Goal: Navigation & Orientation: Find specific page/section

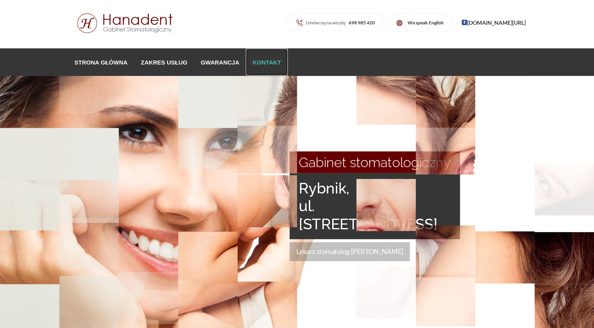
click at [266, 60] on link "Kontakt" at bounding box center [267, 62] width 42 height 27
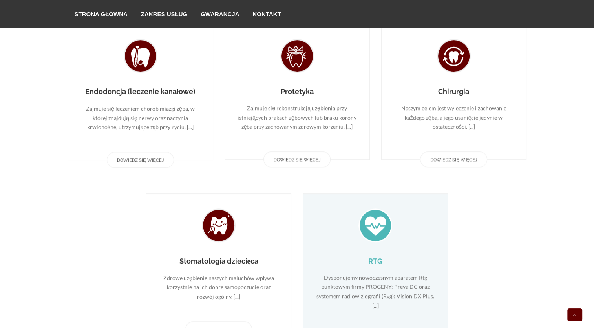
scroll to position [753, 0]
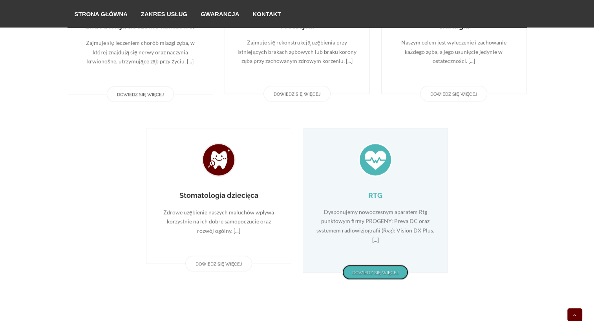
drag, startPoint x: 376, startPoint y: 276, endPoint x: 374, endPoint y: 271, distance: 5.3
click at [376, 275] on link "Dowiedz się więcej" at bounding box center [375, 272] width 67 height 16
click at [376, 271] on link "Dowiedz się więcej" at bounding box center [375, 272] width 67 height 16
click at [379, 271] on link "Dowiedz się więcej" at bounding box center [375, 272] width 67 height 16
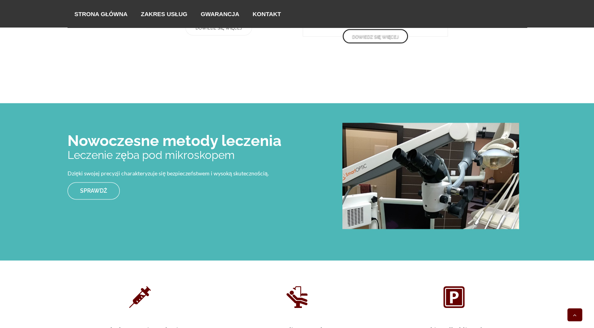
scroll to position [1185, 0]
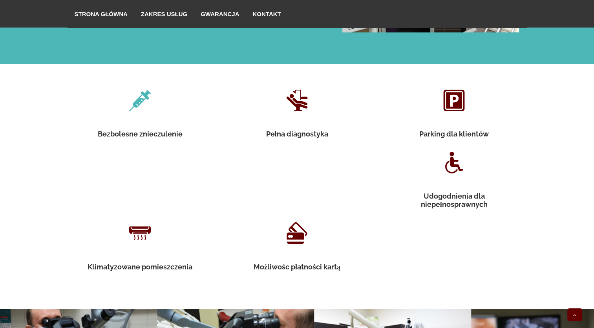
click at [142, 134] on h2 "Bezbolesne znieczulenie" at bounding box center [140, 134] width 118 height 8
click at [135, 97] on icon at bounding box center [140, 100] width 118 height 33
click at [137, 99] on icon at bounding box center [140, 100] width 118 height 33
click at [298, 106] on icon at bounding box center [297, 100] width 118 height 33
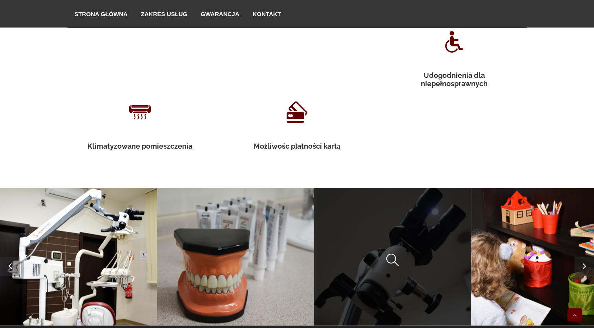
scroll to position [1224, 0]
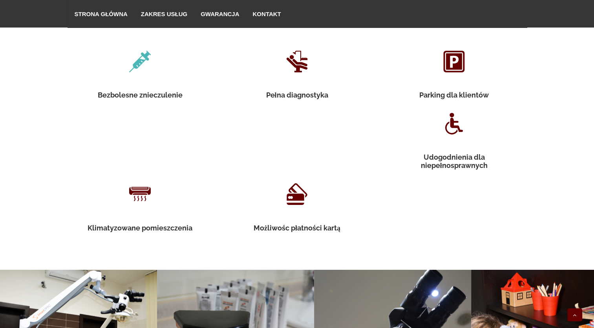
click at [136, 87] on section "Bezbolesne znieczulenie" at bounding box center [140, 74] width 157 height 58
click at [138, 60] on icon at bounding box center [140, 61] width 118 height 33
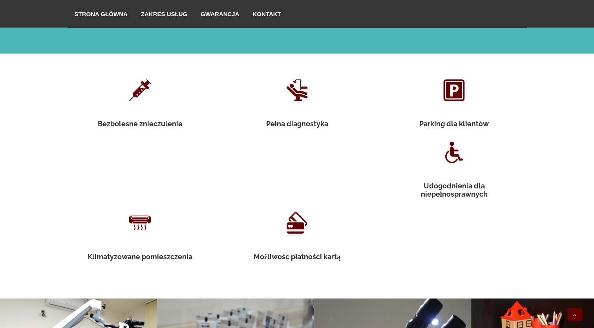
scroll to position [1067, 0]
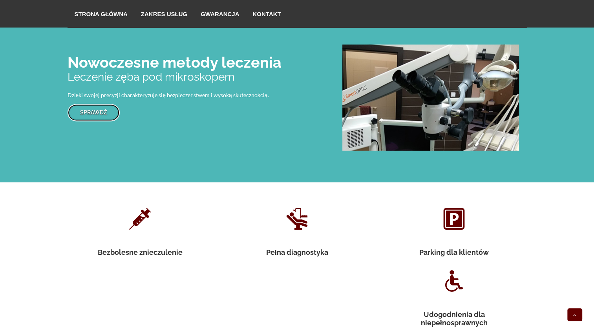
click at [90, 107] on link "Sprawdź" at bounding box center [94, 112] width 52 height 17
click at [90, 106] on link "Sprawdź" at bounding box center [94, 112] width 52 height 17
click at [102, 113] on link "Sprawdź" at bounding box center [94, 112] width 52 height 17
click at [103, 113] on link "Sprawdź" at bounding box center [94, 112] width 52 height 17
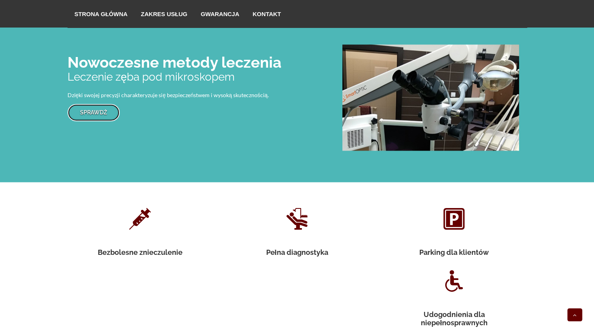
click at [112, 104] on link "Sprawdź" at bounding box center [94, 112] width 52 height 17
click at [109, 104] on link "Sprawdź" at bounding box center [94, 112] width 52 height 17
drag, startPoint x: 109, startPoint y: 103, endPoint x: 112, endPoint y: 109, distance: 7.2
click at [109, 104] on link "Sprawdź" at bounding box center [94, 112] width 52 height 17
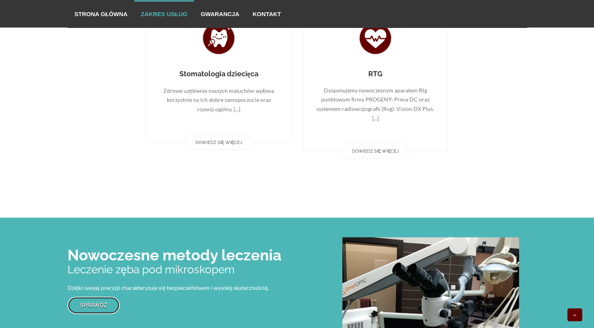
scroll to position [871, 0]
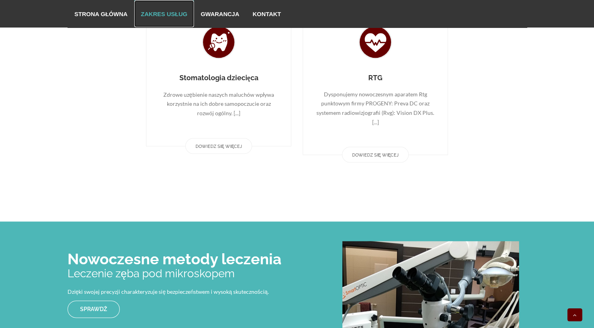
click at [156, 12] on link "Zakres usług" at bounding box center [164, 13] width 60 height 27
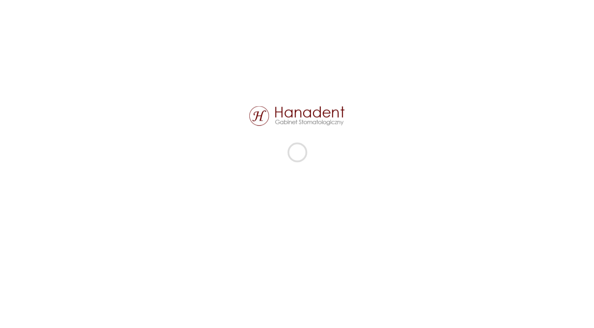
click at [85, 12] on header at bounding box center [297, 164] width 594 height 328
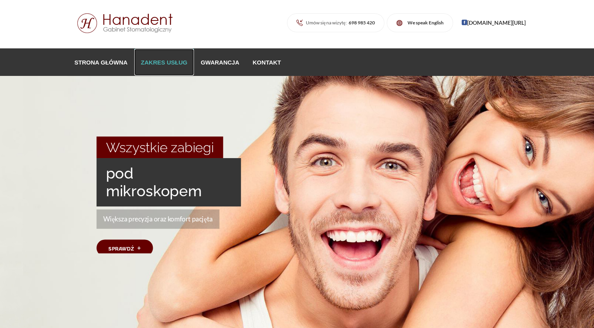
click at [169, 62] on link "Zakres usług" at bounding box center [164, 62] width 60 height 27
click at [101, 62] on link "Strona główna" at bounding box center [101, 62] width 66 height 27
